Goal: Find specific page/section: Find specific page/section

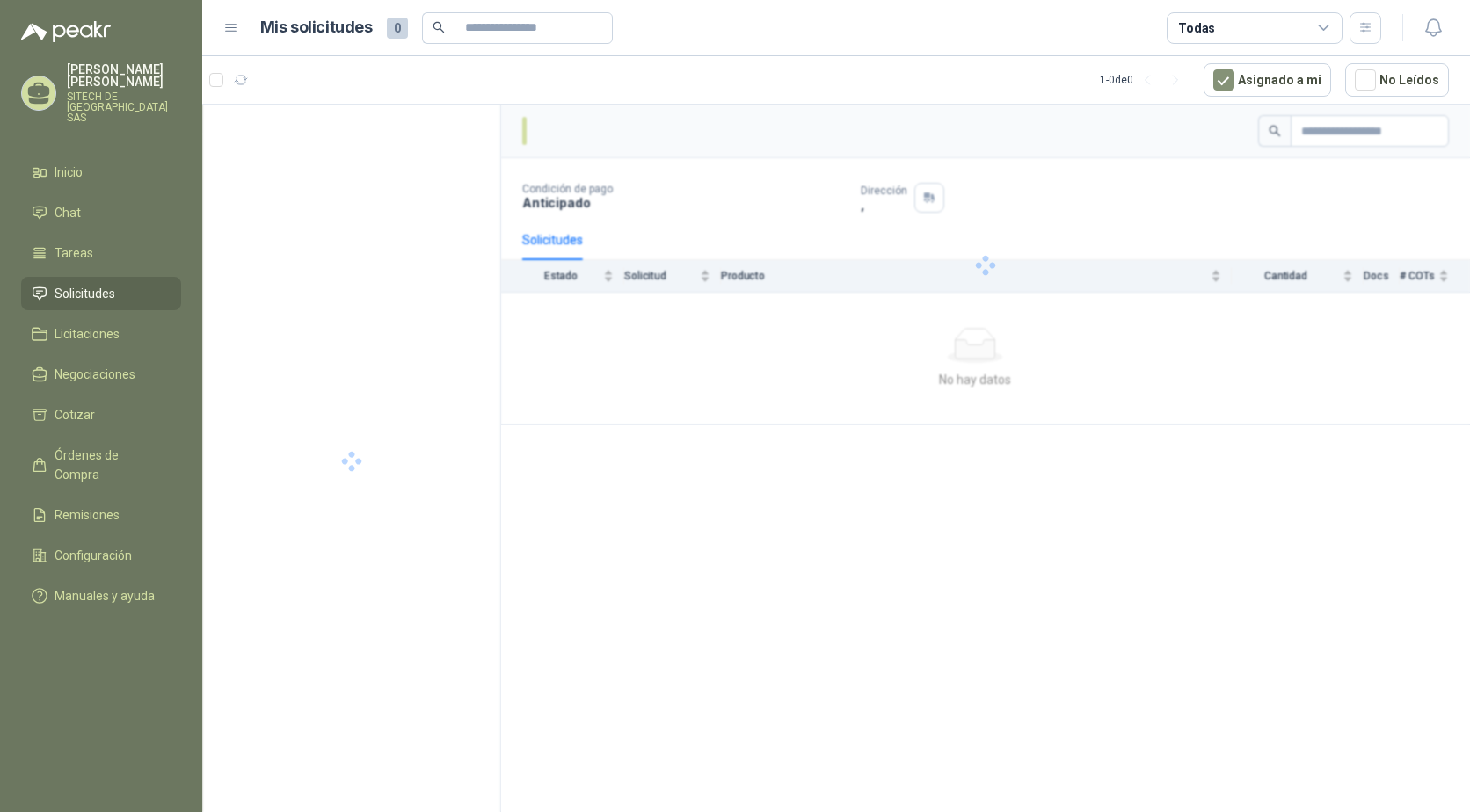
click at [651, 525] on div "Condición de pago Anticipado Dirección , Solicitudes Estado Solicitud Producto …" at bounding box center [986, 461] width 969 height 714
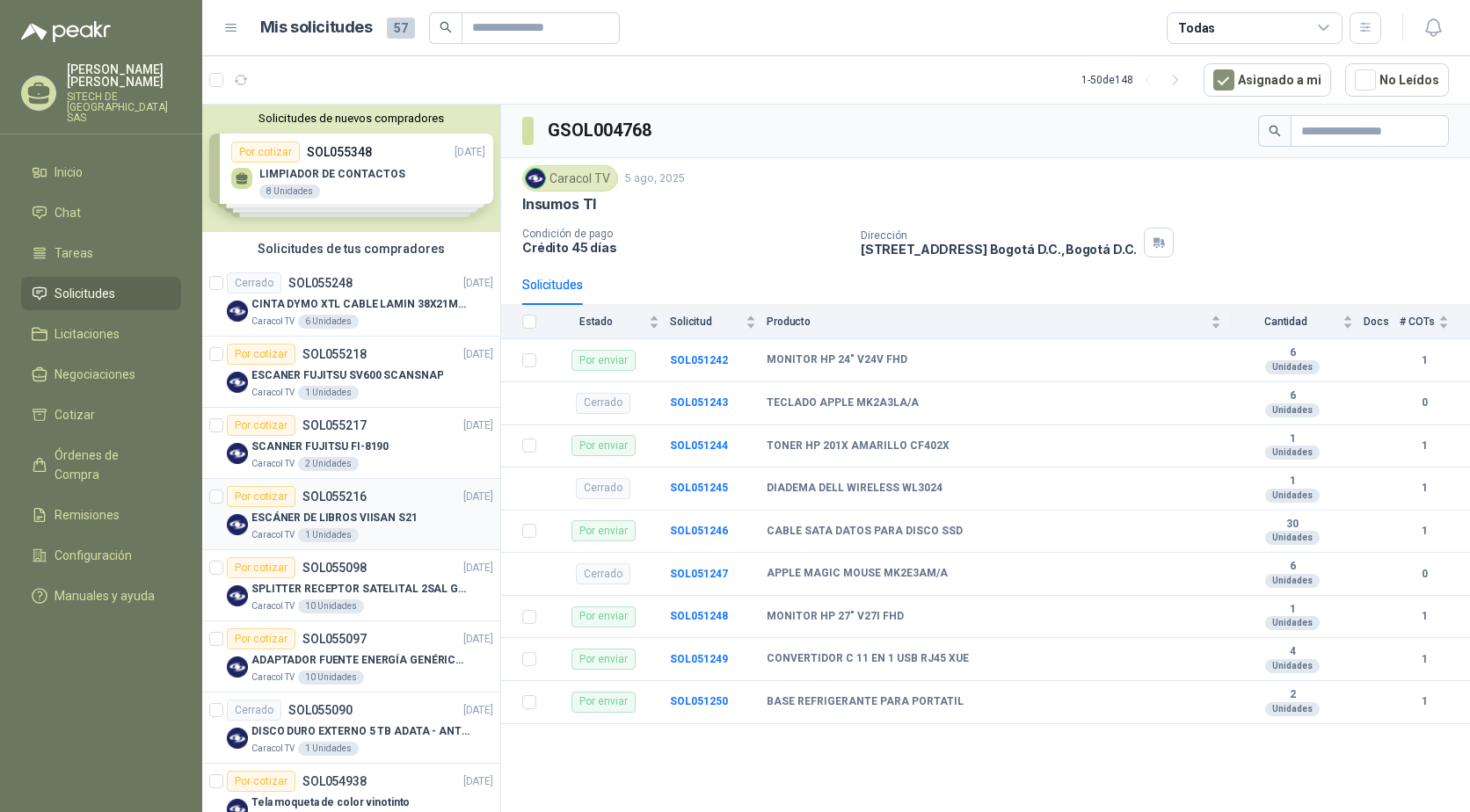
scroll to position [176, 0]
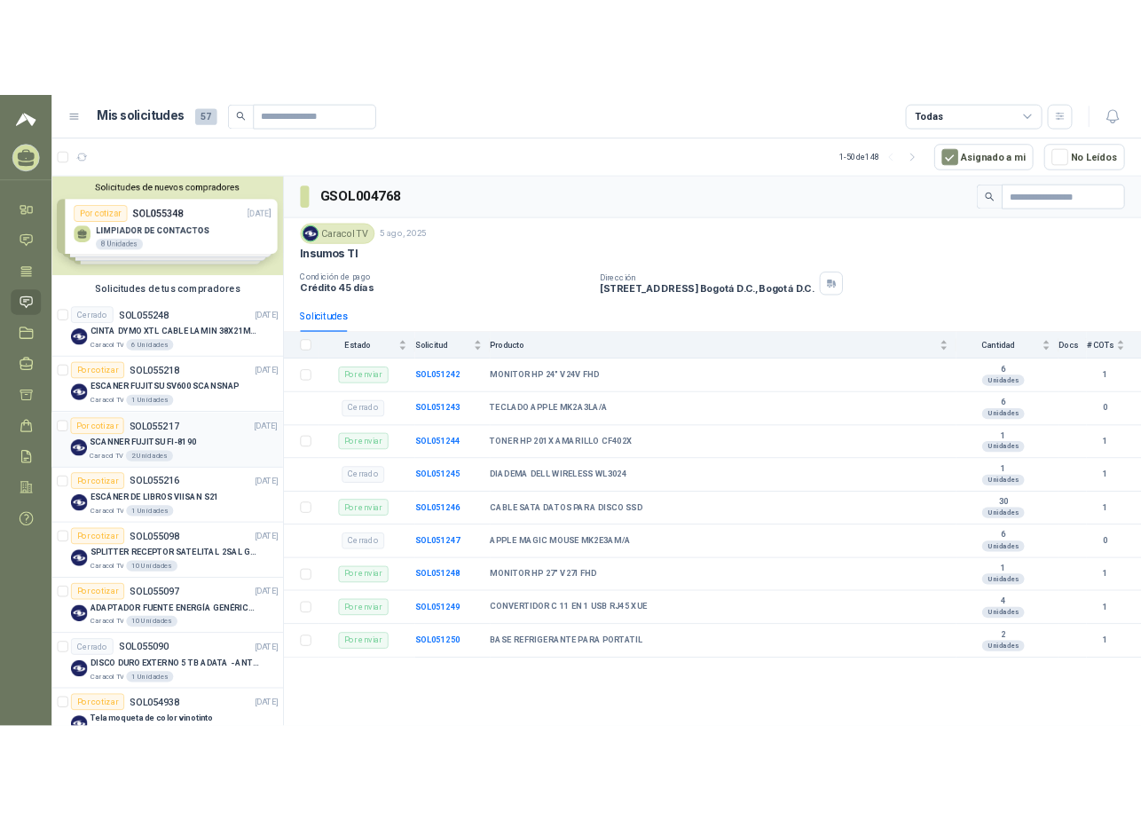
scroll to position [89, 0]
